Goal: Transaction & Acquisition: Purchase product/service

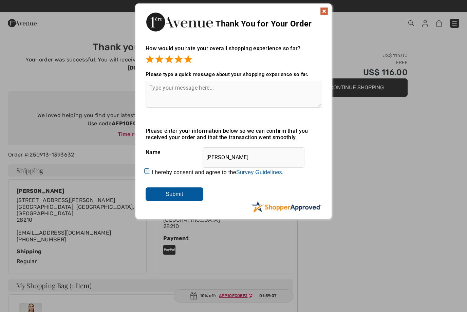
click at [160, 91] on textarea at bounding box center [234, 94] width 176 height 27
type textarea "Thanks for making it so easy for me."
click at [168, 197] on input "Submit" at bounding box center [175, 194] width 58 height 14
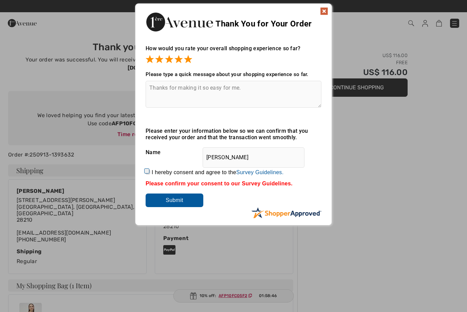
click at [148, 176] on div "I hereby consent and agree to the By submitting a review, you grant permission …" at bounding box center [234, 172] width 176 height 16
click at [150, 170] on input "I hereby consent and agree to the By submitting a review, you grant permission …" at bounding box center [148, 172] width 4 height 4
checkbox input "true"
click at [170, 207] on input "Submit" at bounding box center [175, 200] width 58 height 14
